Goal: Task Accomplishment & Management: Manage account settings

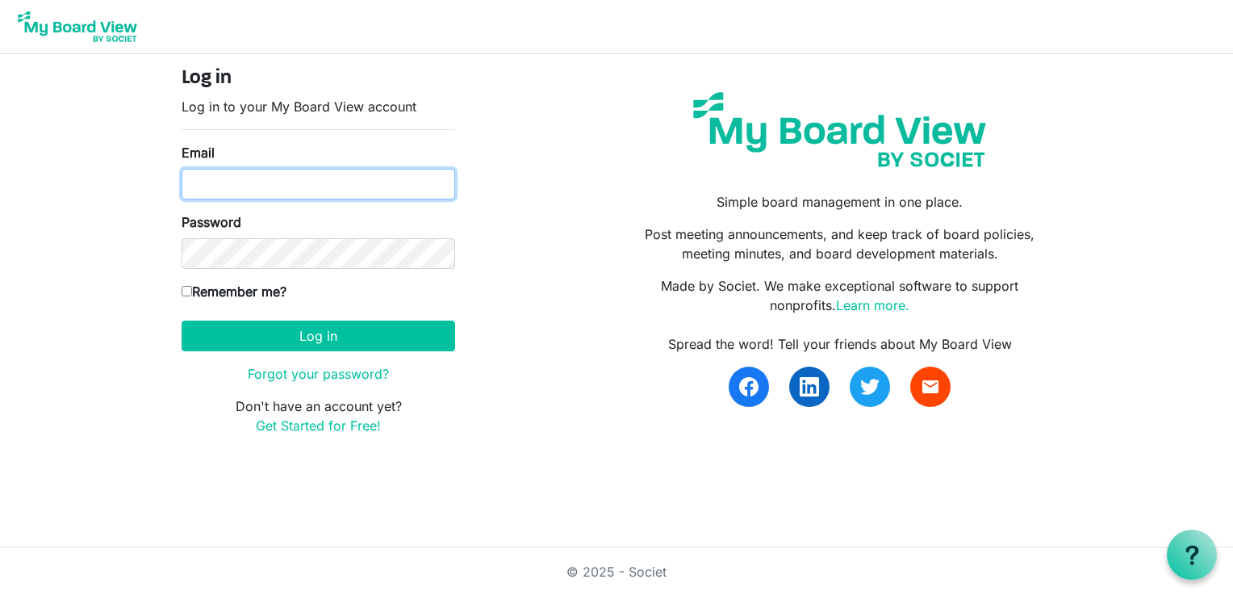
type input "cpulling@namisela.org"
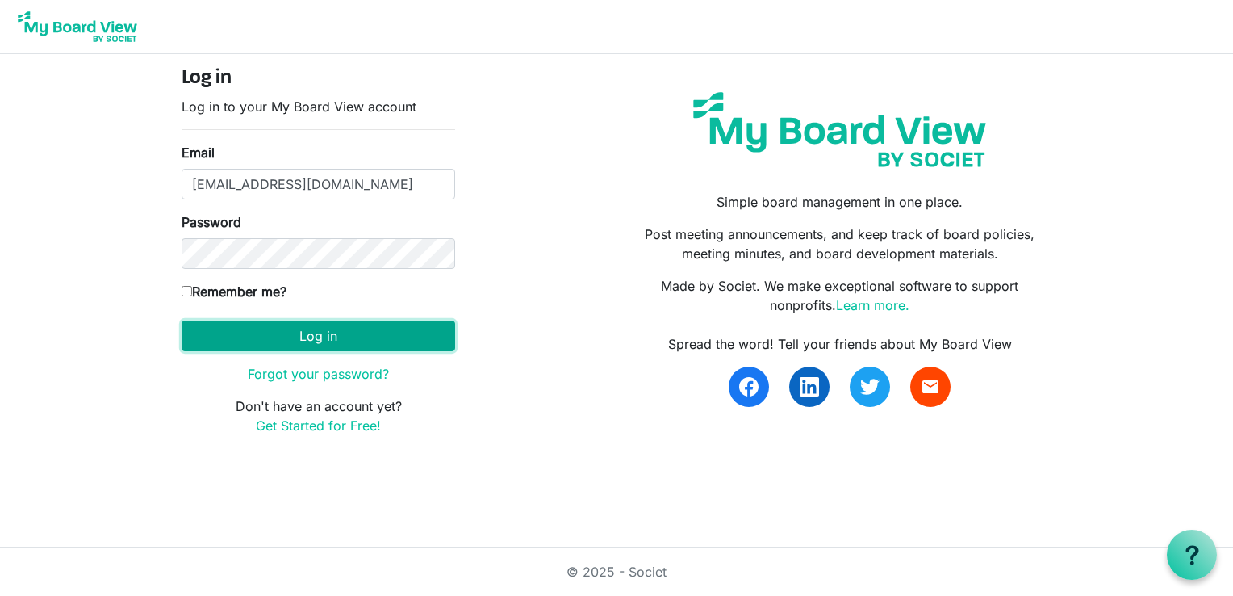
drag, startPoint x: 323, startPoint y: 326, endPoint x: 333, endPoint y: 330, distance: 10.5
click at [323, 326] on button "Log in" at bounding box center [319, 335] width 274 height 31
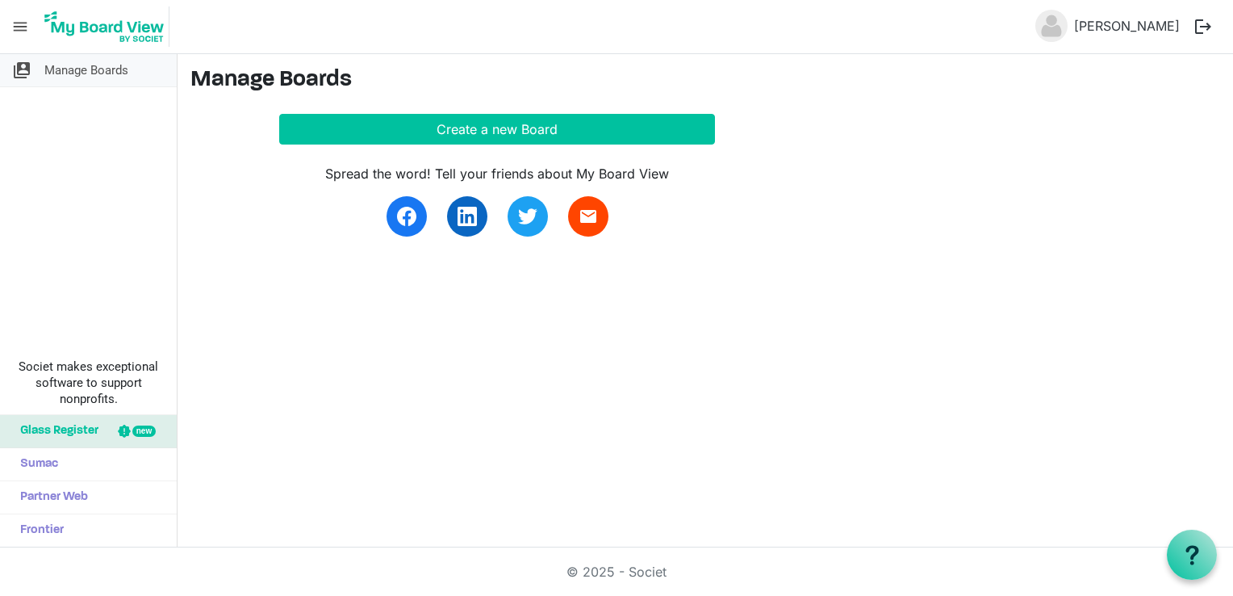
click at [75, 73] on span "Manage Boards" at bounding box center [86, 70] width 84 height 32
click at [11, 23] on span "menu" at bounding box center [20, 26] width 31 height 31
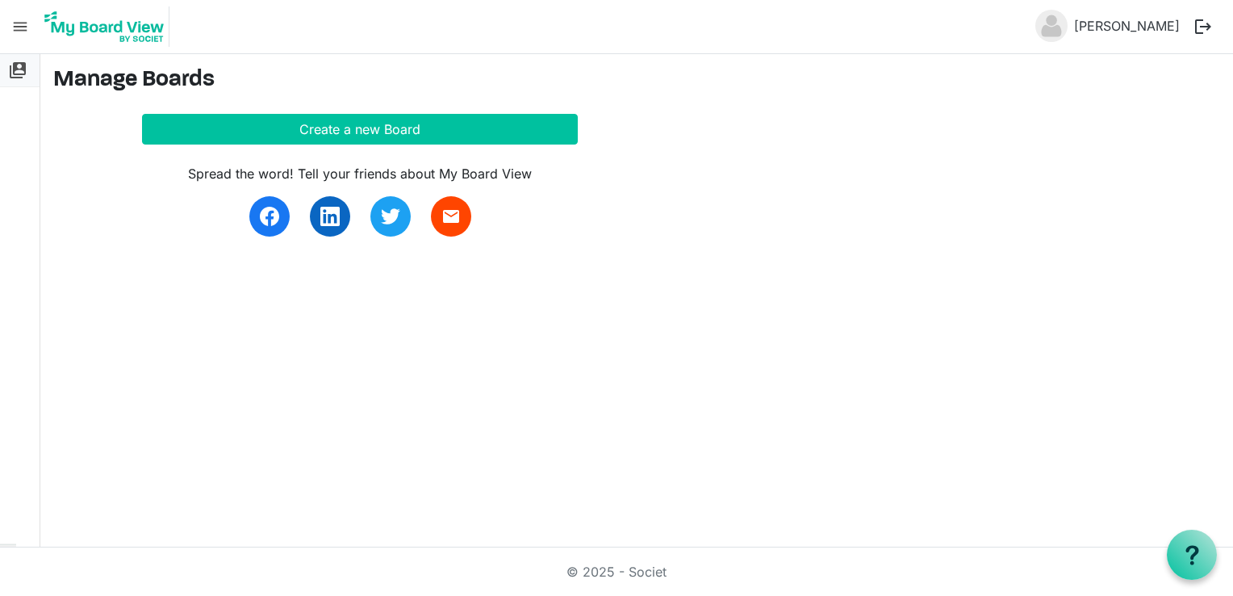
click at [23, 78] on span "switch_account" at bounding box center [17, 70] width 19 height 32
